Goal: Contribute content

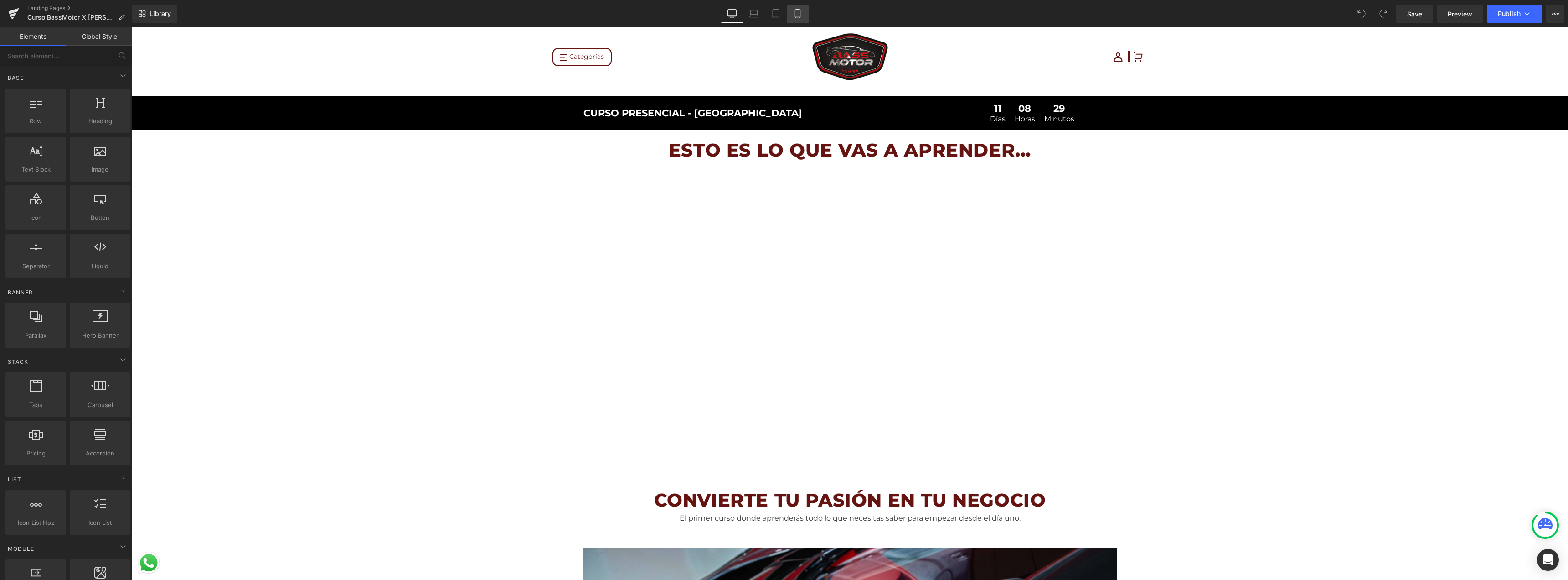
click at [799, 11] on icon at bounding box center [798, 14] width 9 height 9
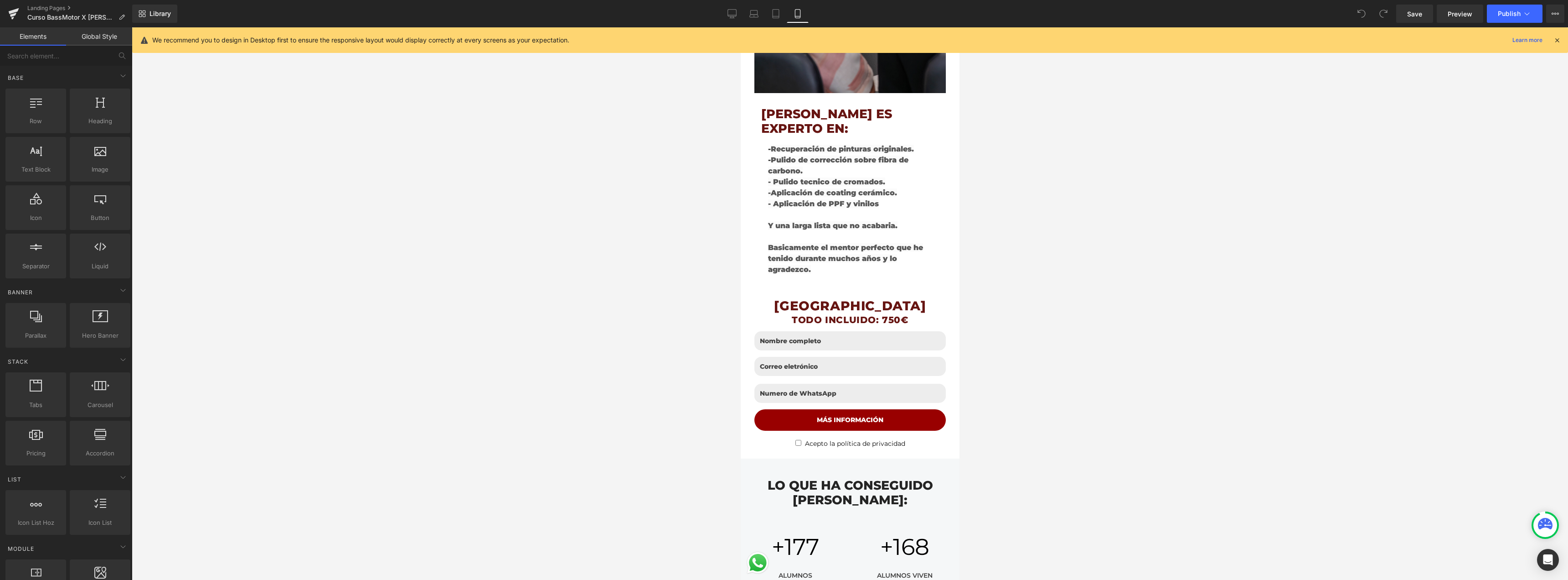
scroll to position [1779, 0]
click at [909, 313] on h1 "TODO INCLUIDO: 750€" at bounding box center [849, 319] width 178 height 12
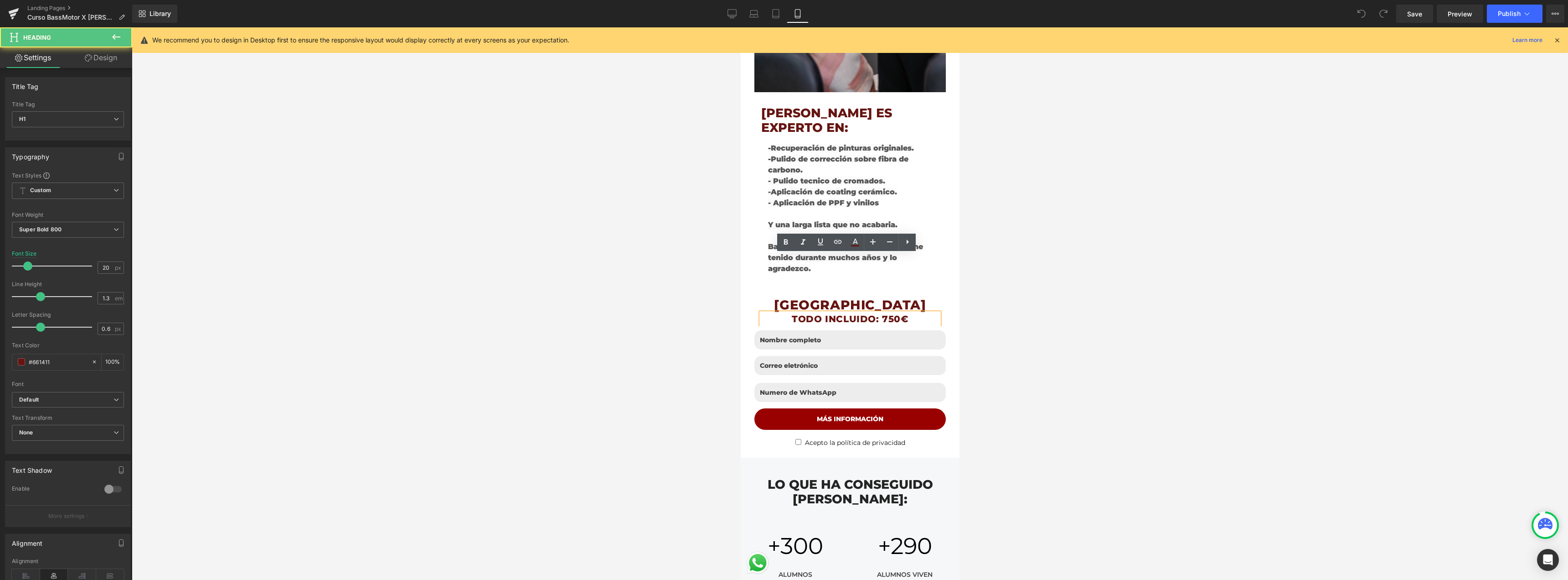
click at [967, 255] on div at bounding box center [850, 304] width 1436 height 553
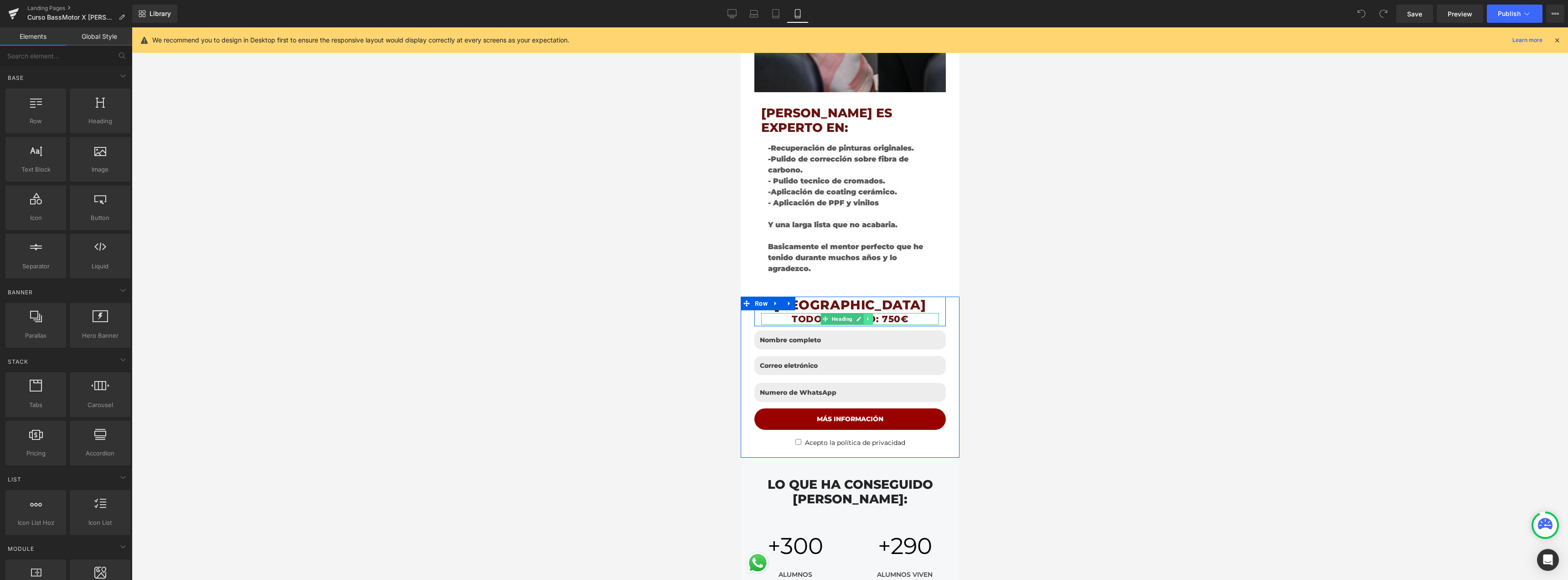
click at [868, 314] on link at bounding box center [868, 319] width 10 height 11
click at [871, 316] on icon at bounding box center [873, 319] width 5 height 5
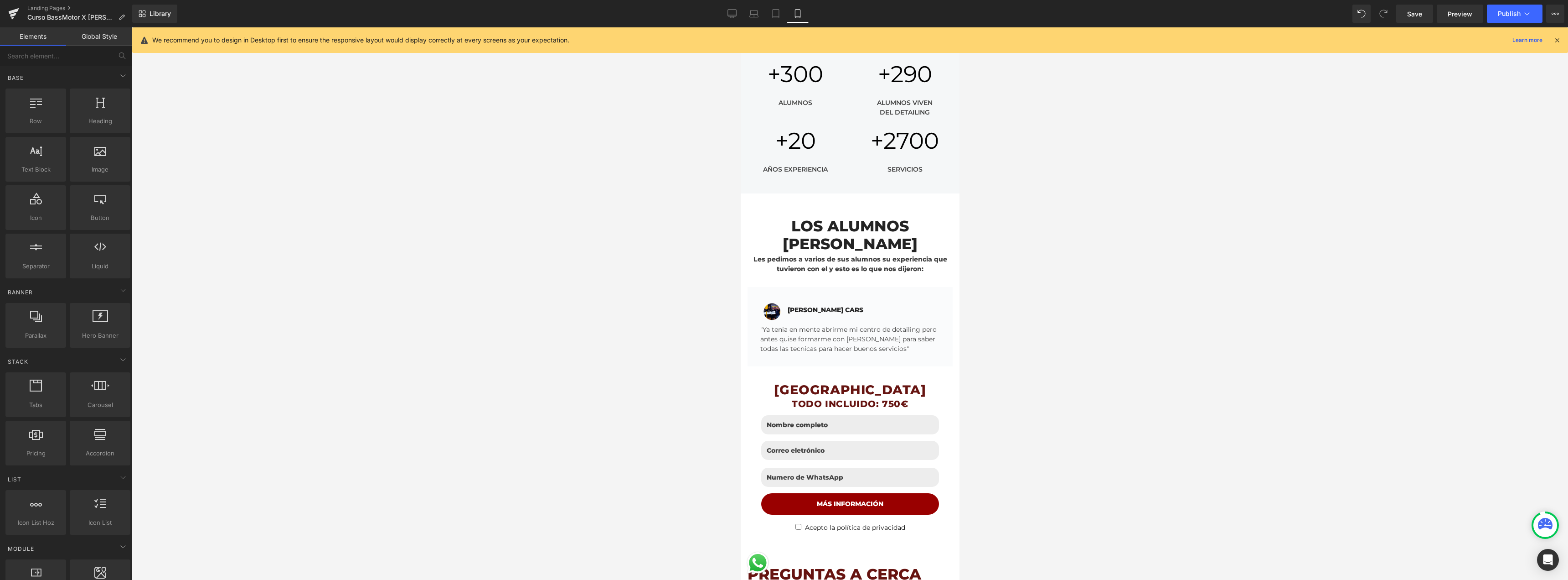
scroll to position [2235, 0]
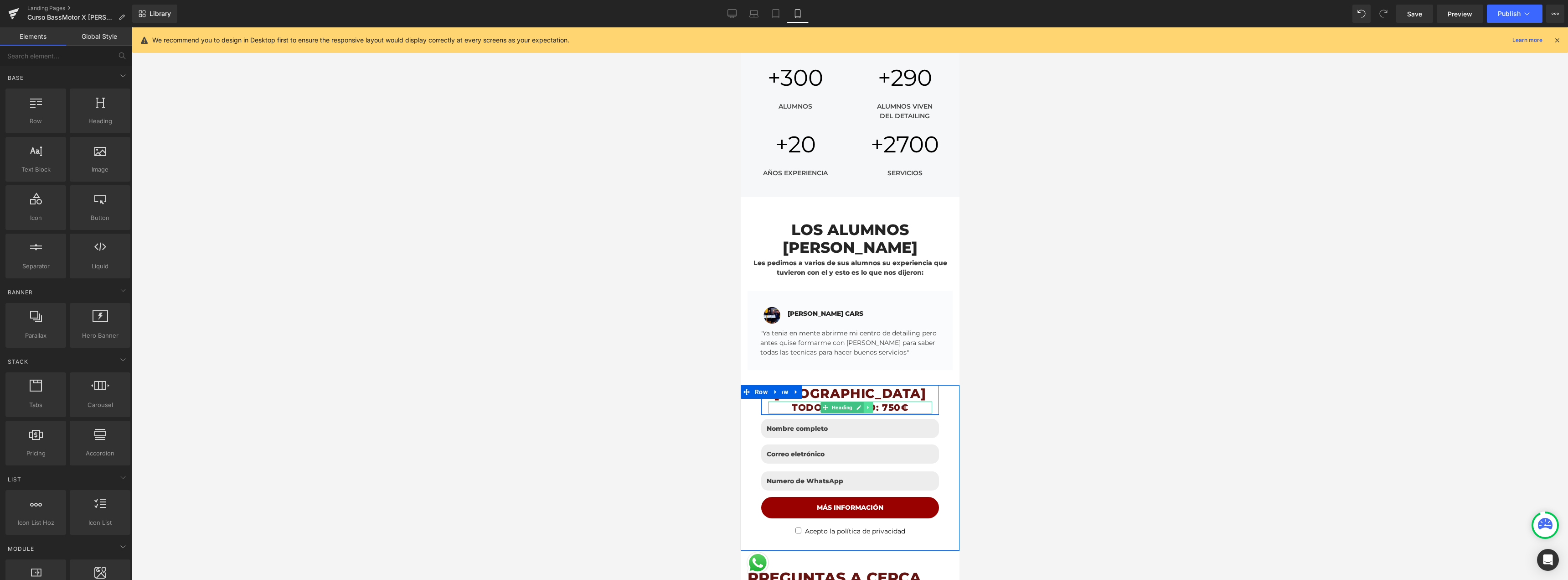
click at [868, 404] on icon at bounding box center [868, 407] width 5 height 5
click at [870, 405] on icon at bounding box center [873, 408] width 5 height 5
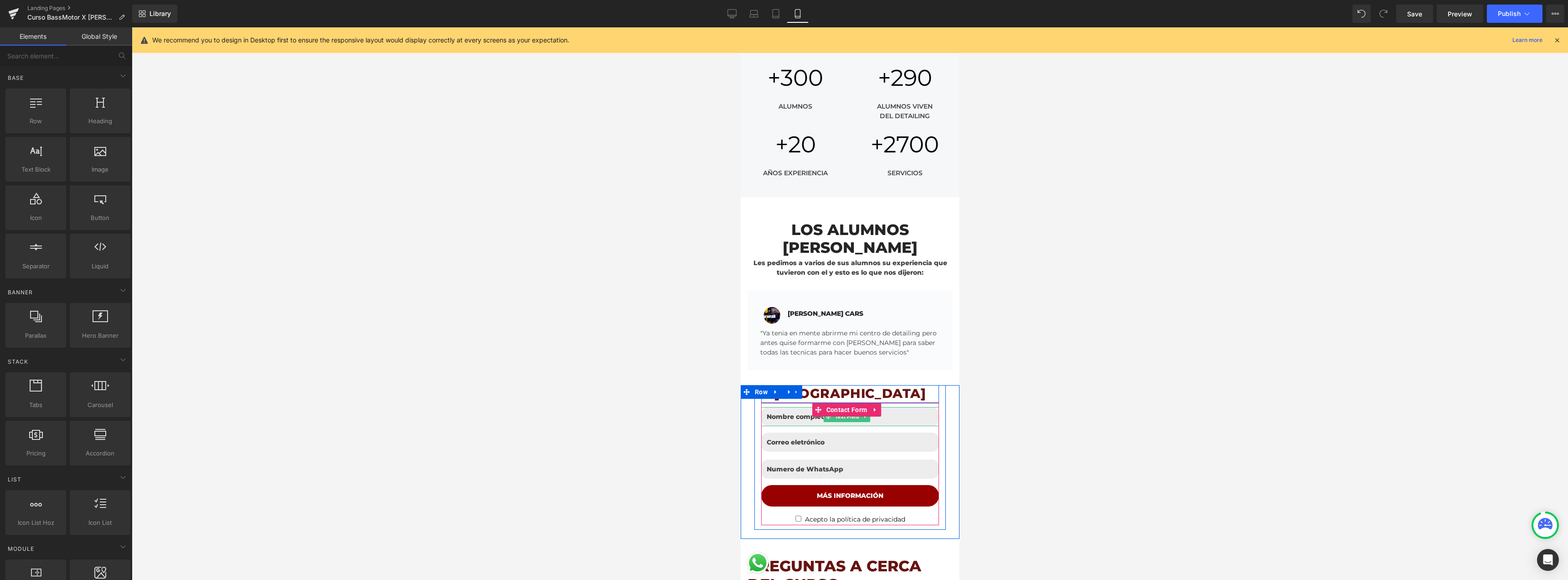
scroll to position [2417, 0]
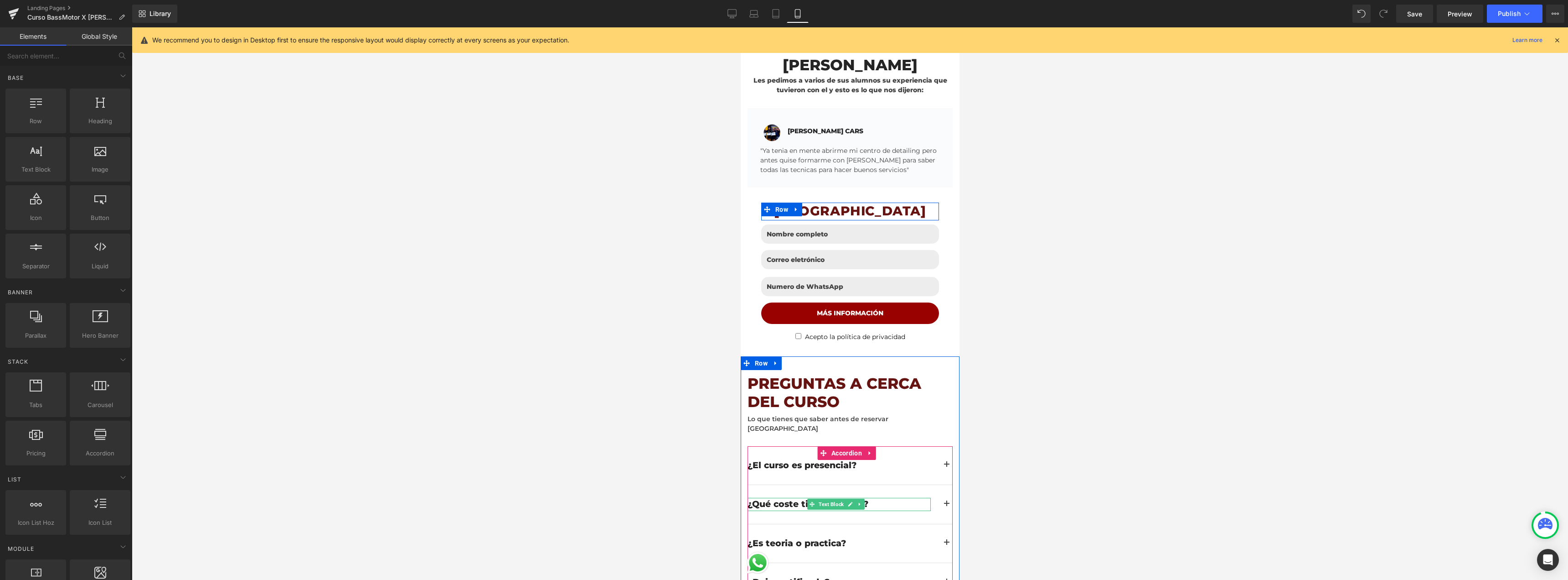
click at [877, 498] on div "¿Qué coste tiene el curso?" at bounding box center [839, 504] width 183 height 13
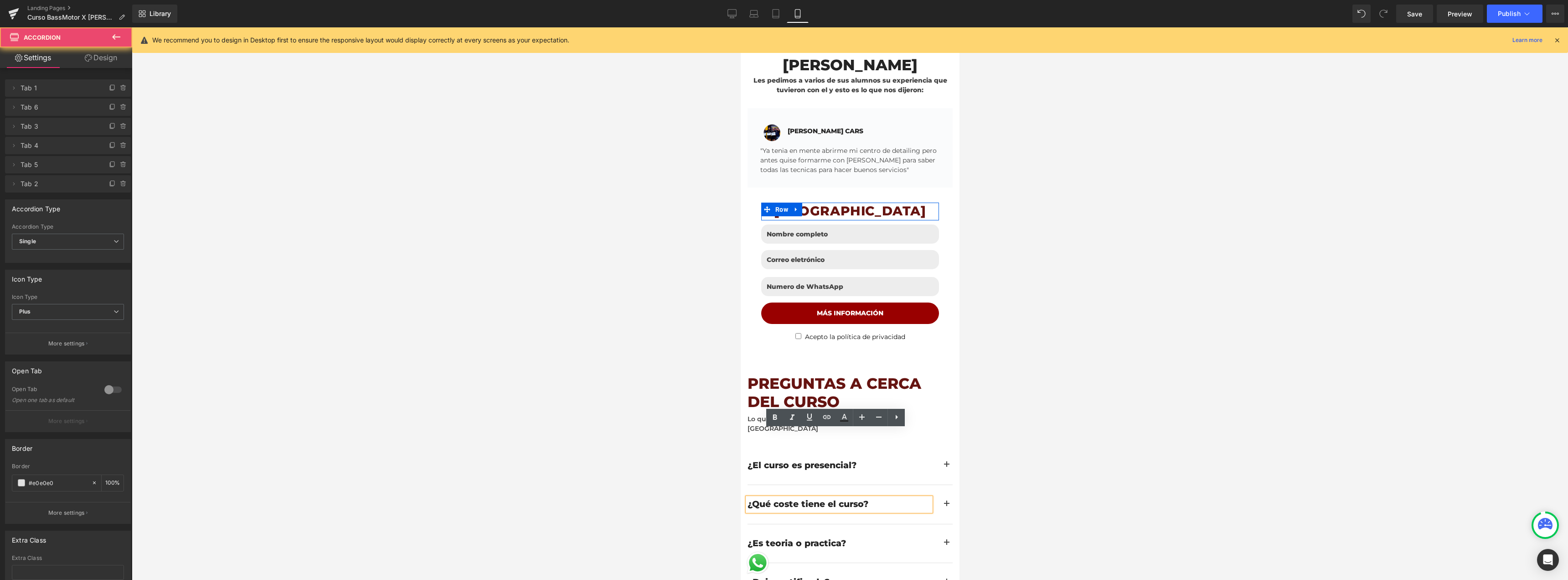
click at [941, 485] on button "button" at bounding box center [947, 504] width 12 height 39
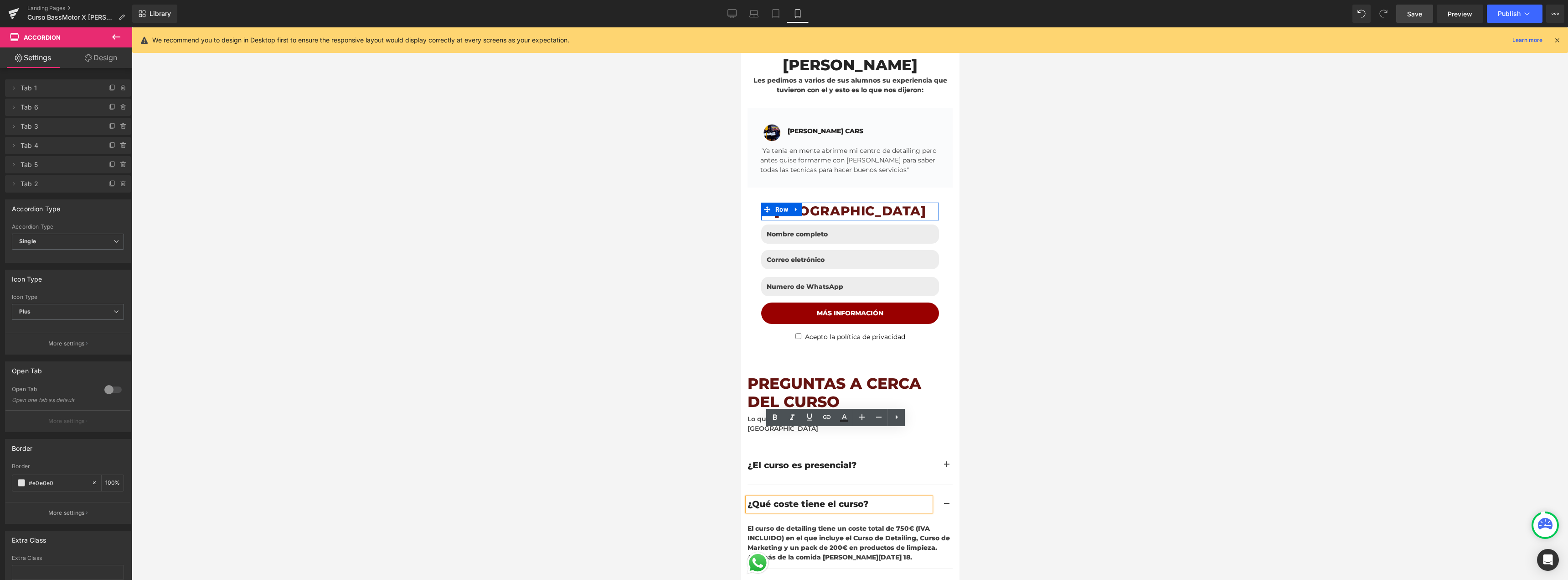
click at [1410, 16] on span "Save" at bounding box center [1415, 14] width 15 height 10
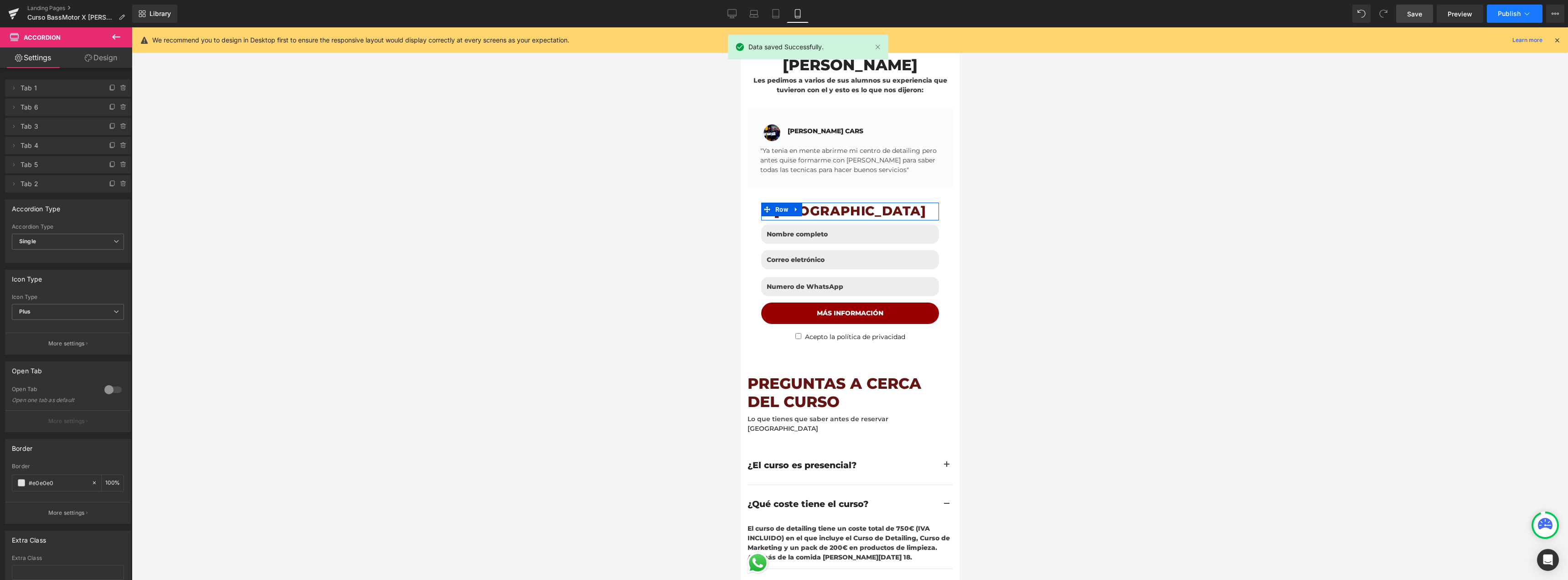
click at [1504, 11] on span "Publish" at bounding box center [1509, 13] width 23 height 7
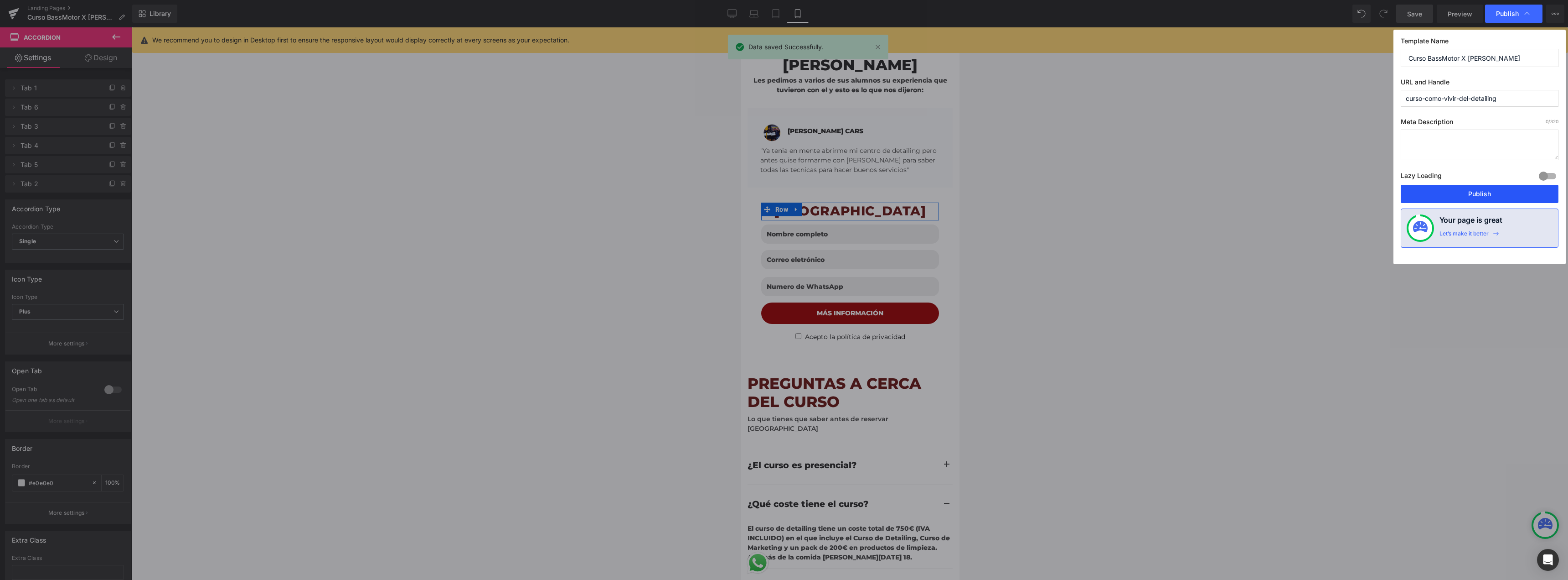
click at [1441, 192] on button "Publish" at bounding box center [1480, 194] width 158 height 18
